Goal: Find specific page/section: Find specific page/section

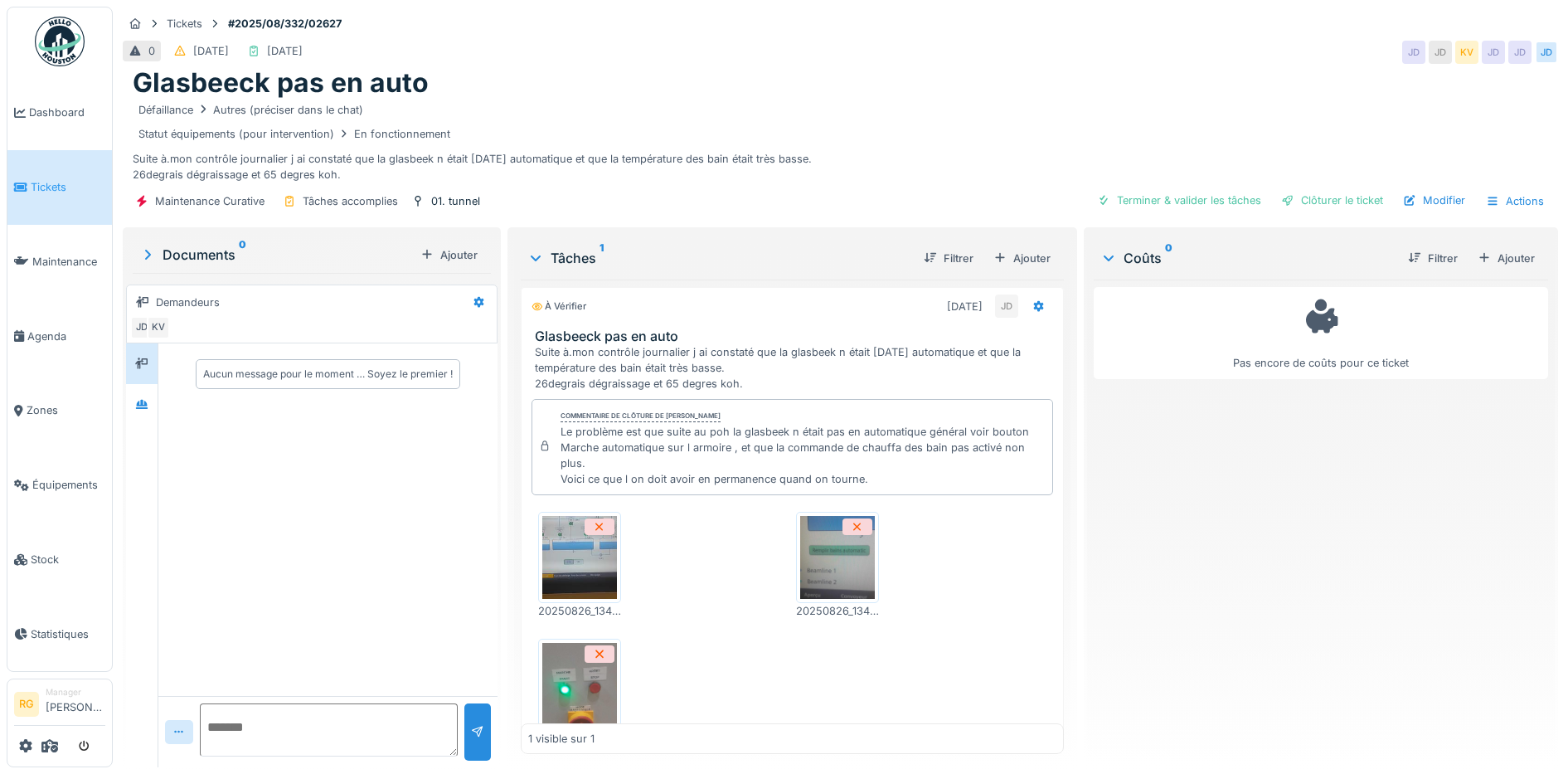
scroll to position [100, 0]
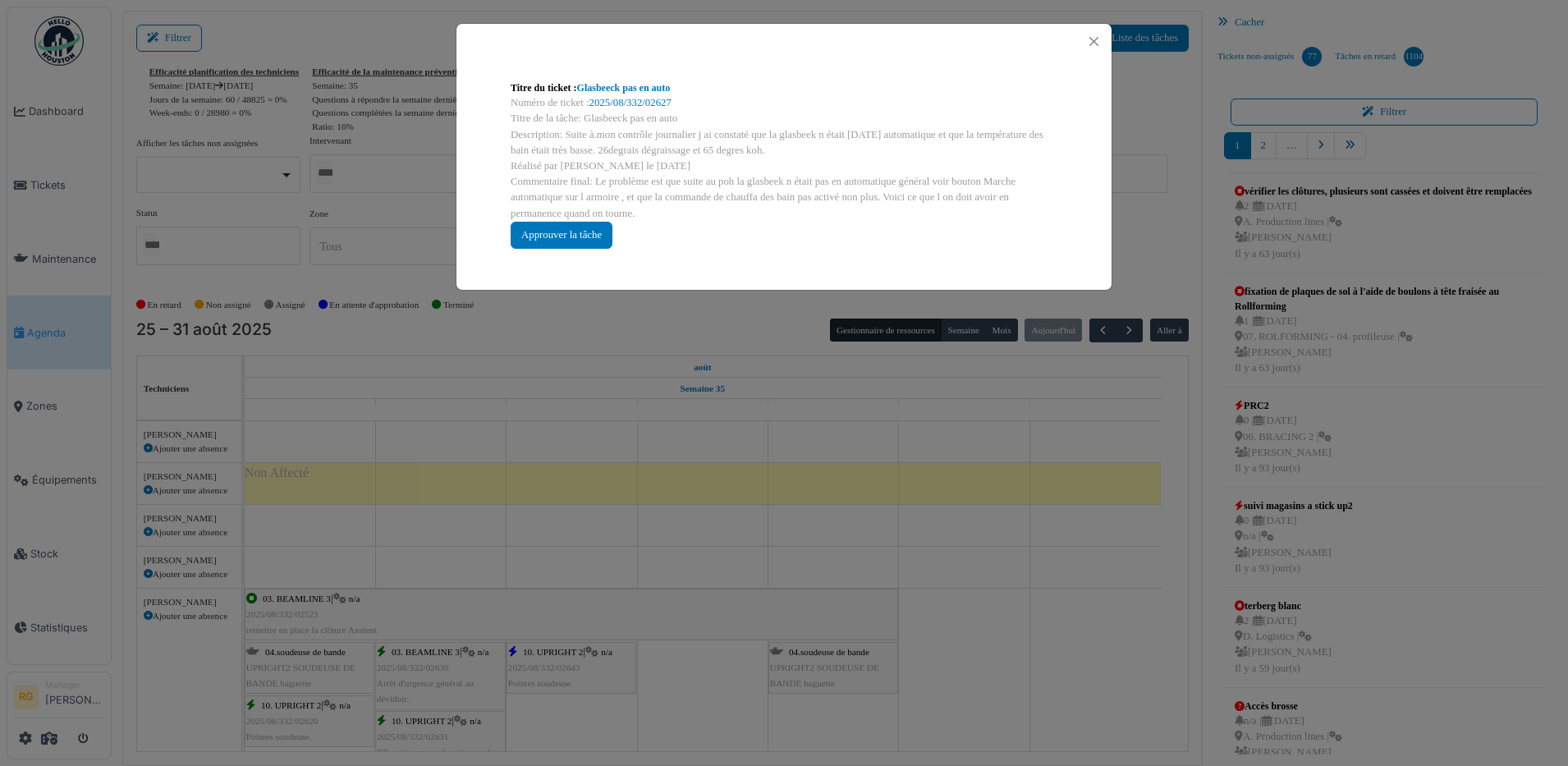
scroll to position [1128, 0]
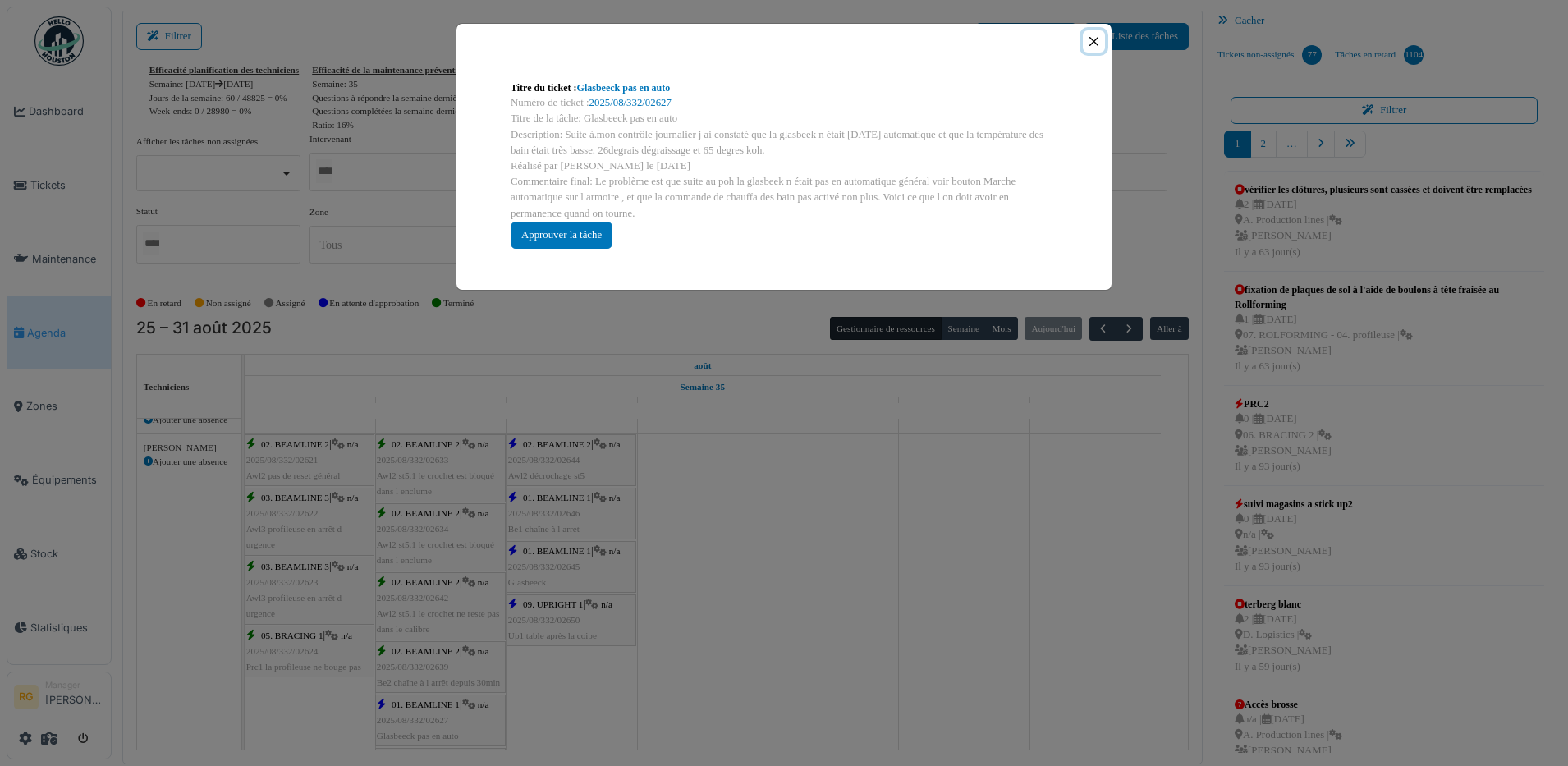
click at [1099, 37] on button "Close" at bounding box center [1094, 41] width 22 height 22
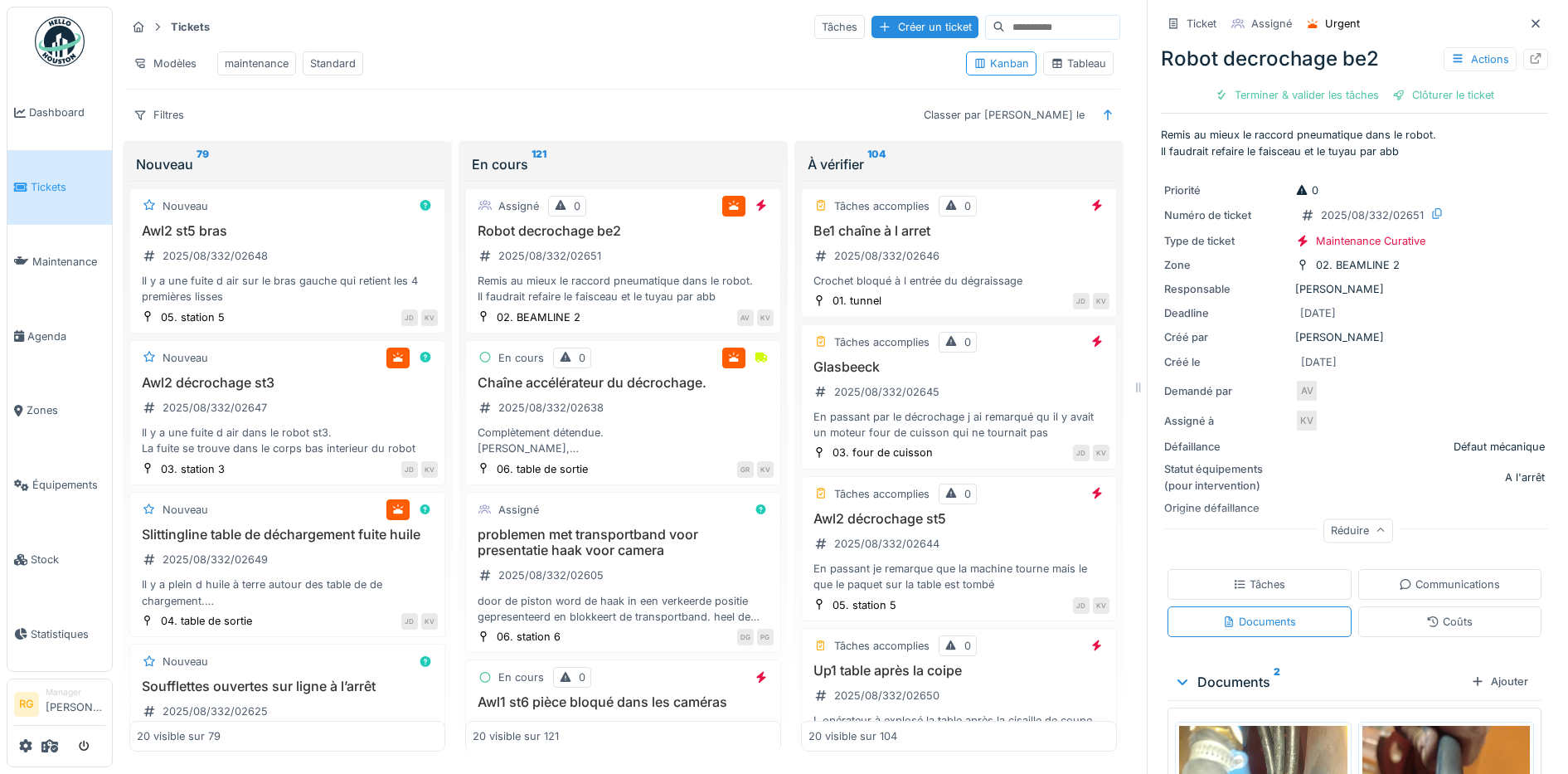
scroll to position [250, 0]
